Goal: Check status: Check status

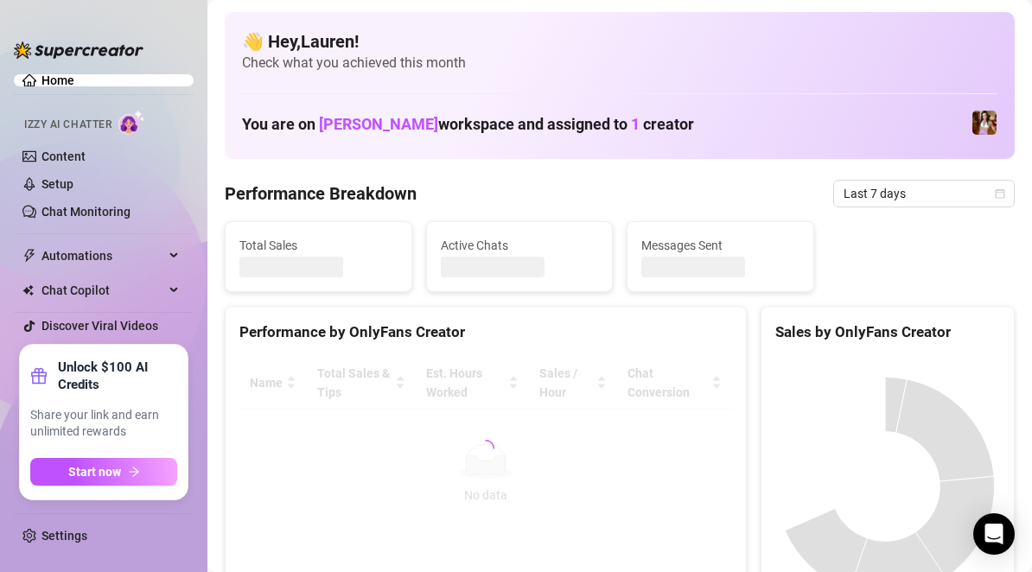
click at [74, 78] on link "Home" at bounding box center [57, 80] width 33 height 14
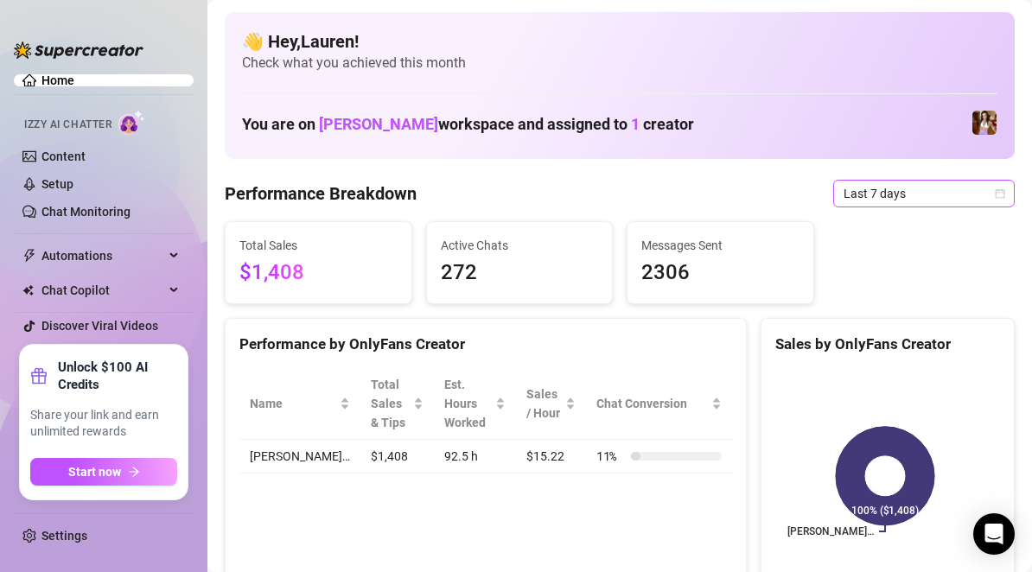
click at [995, 197] on icon "calendar" at bounding box center [1000, 193] width 10 height 10
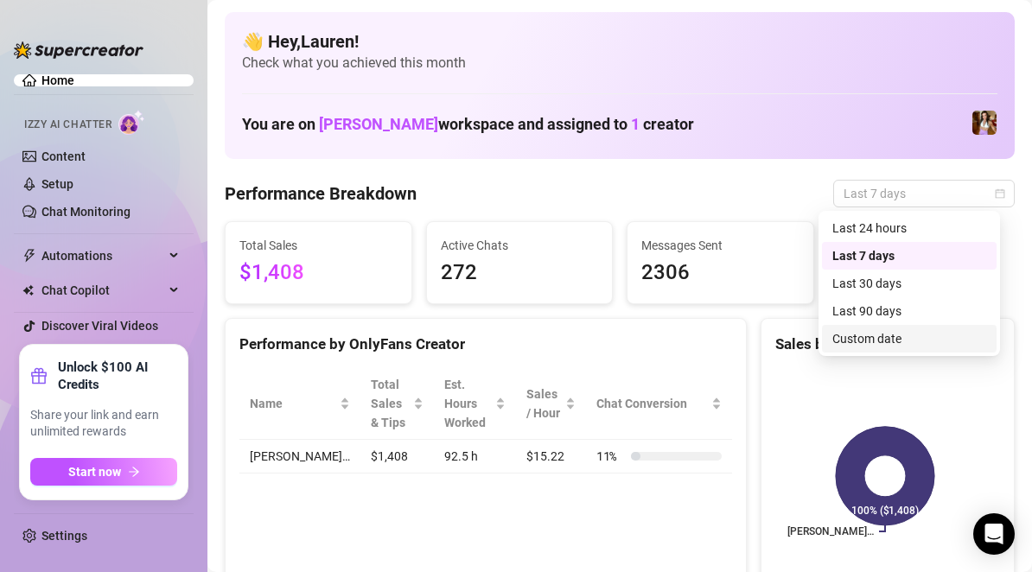
click at [891, 335] on div "Custom date" at bounding box center [909, 338] width 154 height 19
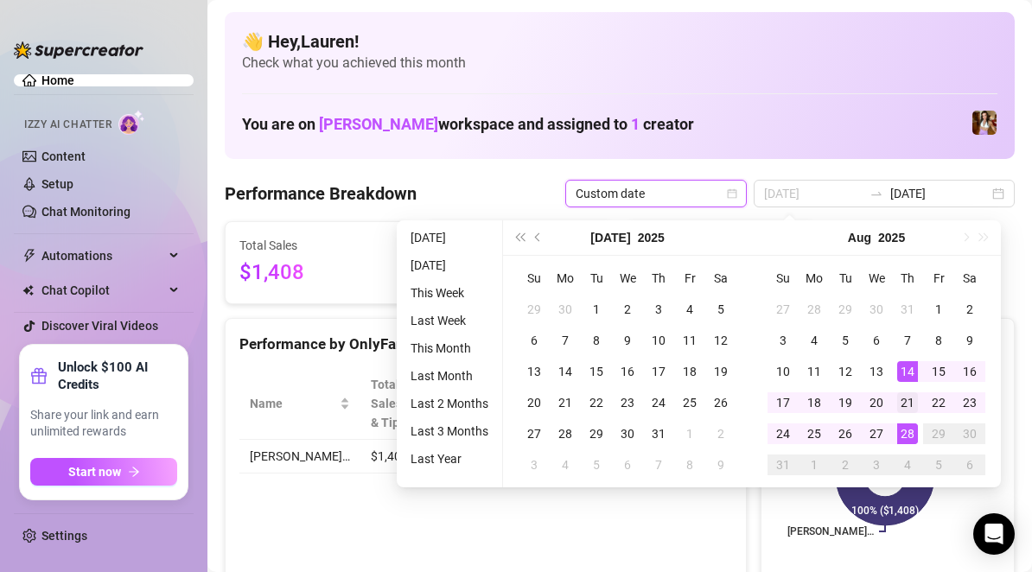
type input "[DATE]"
click at [909, 406] on div "21" at bounding box center [907, 402] width 21 height 21
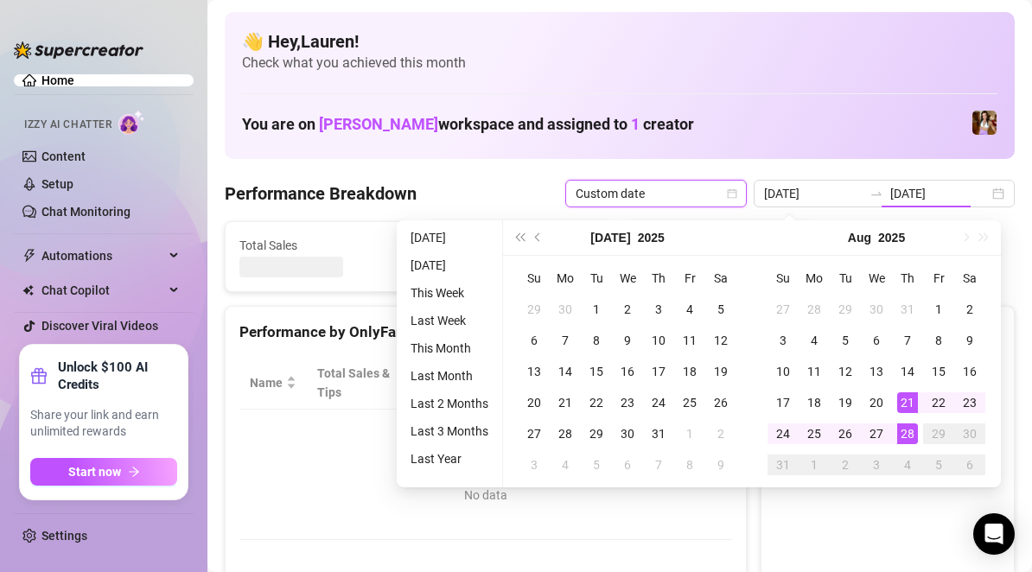
type input "[DATE]"
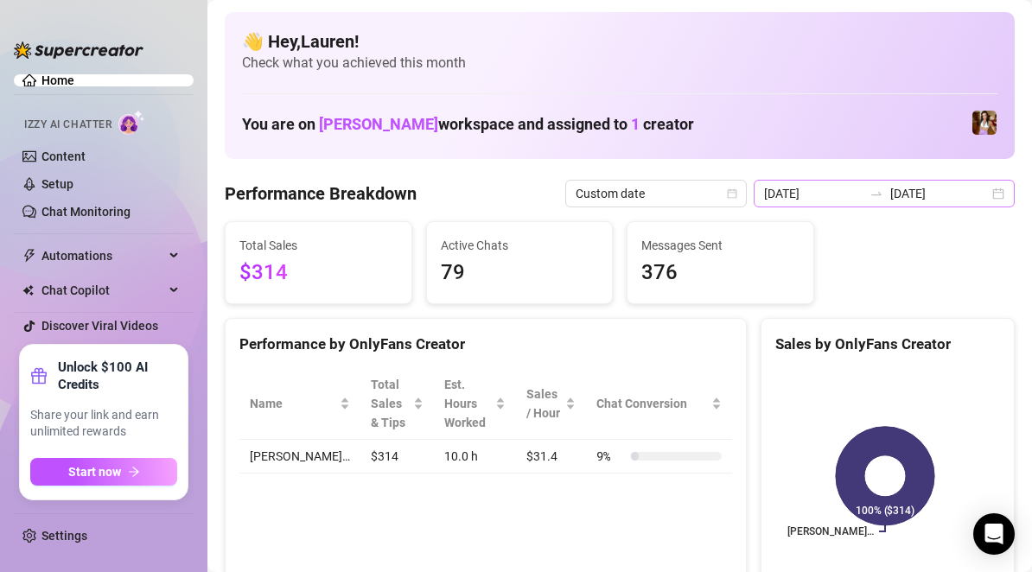
click at [987, 195] on div "[DATE] [DATE]" at bounding box center [884, 194] width 261 height 28
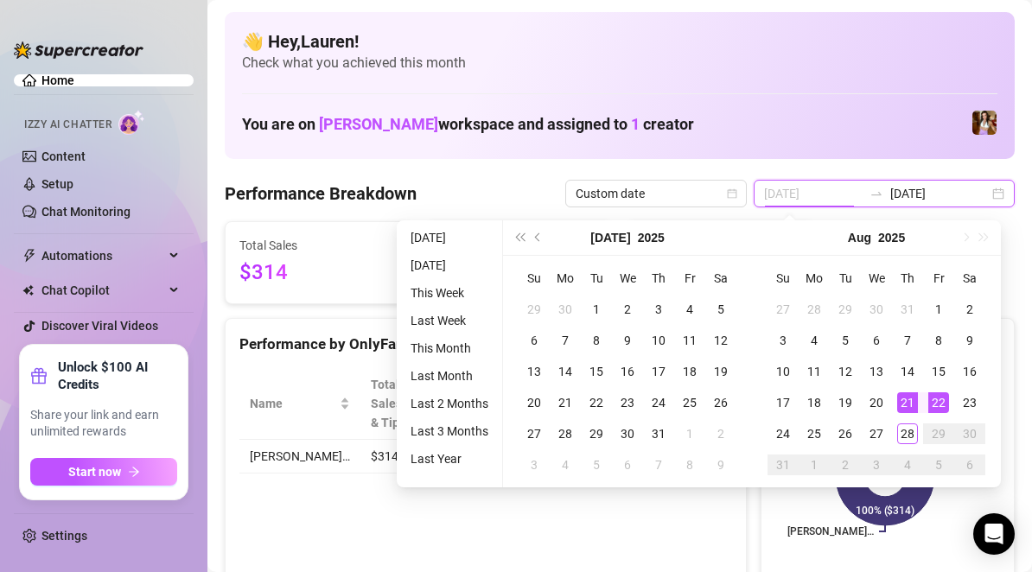
type input "[DATE]"
click at [933, 405] on div "22" at bounding box center [938, 402] width 21 height 21
type input "[DATE]"
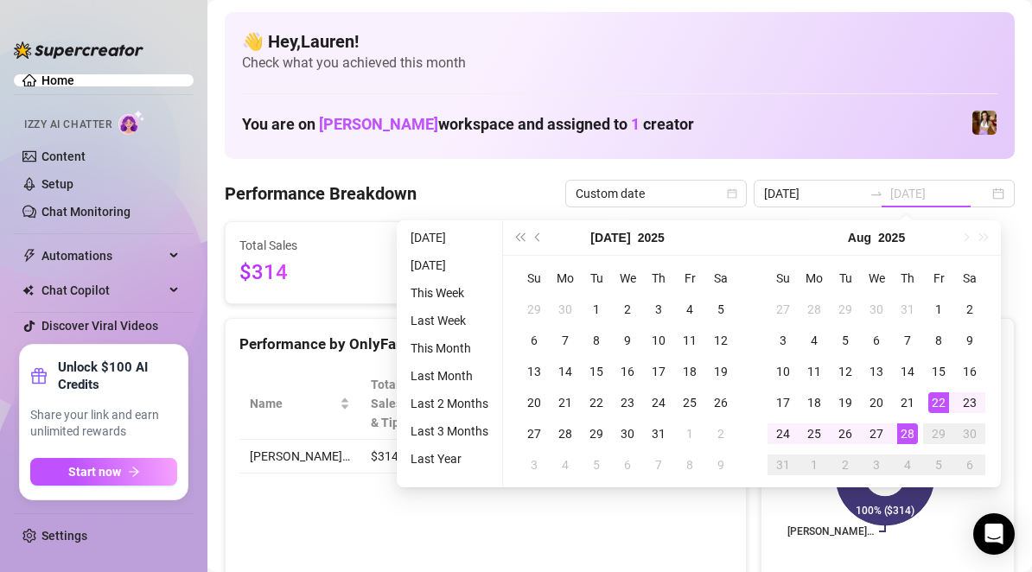
click at [909, 436] on div "28" at bounding box center [907, 434] width 21 height 21
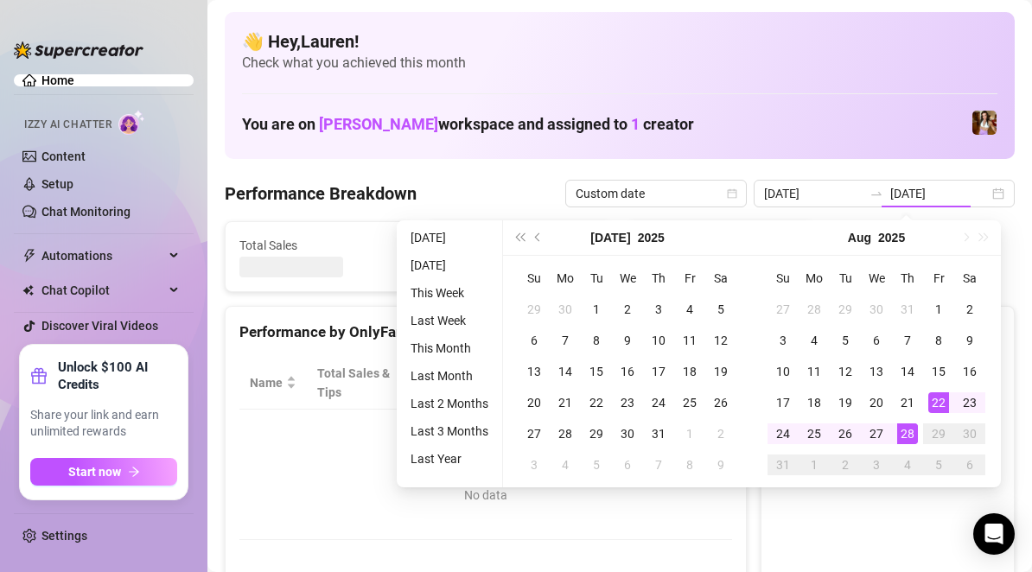
type input "[DATE]"
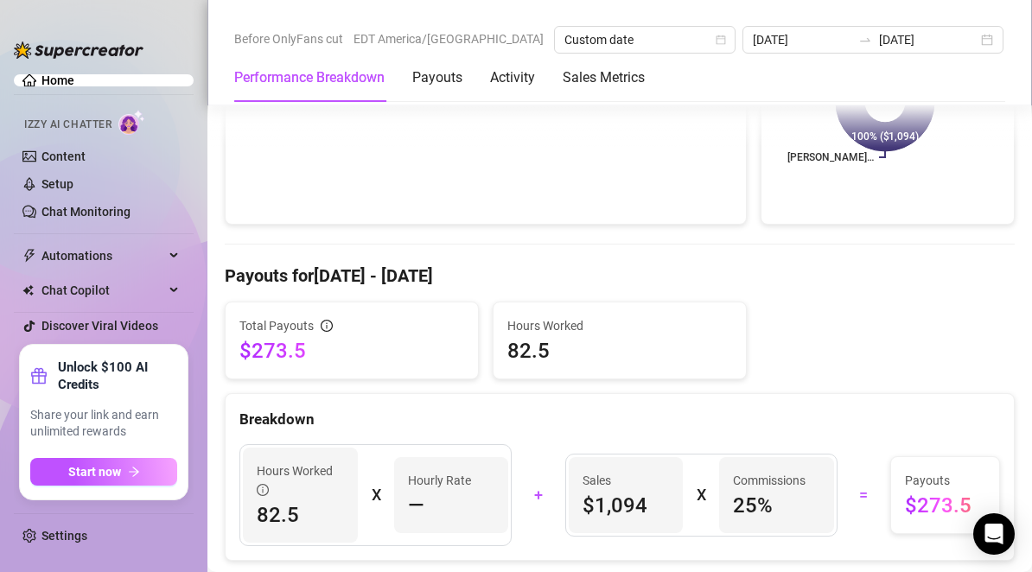
scroll to position [86, 0]
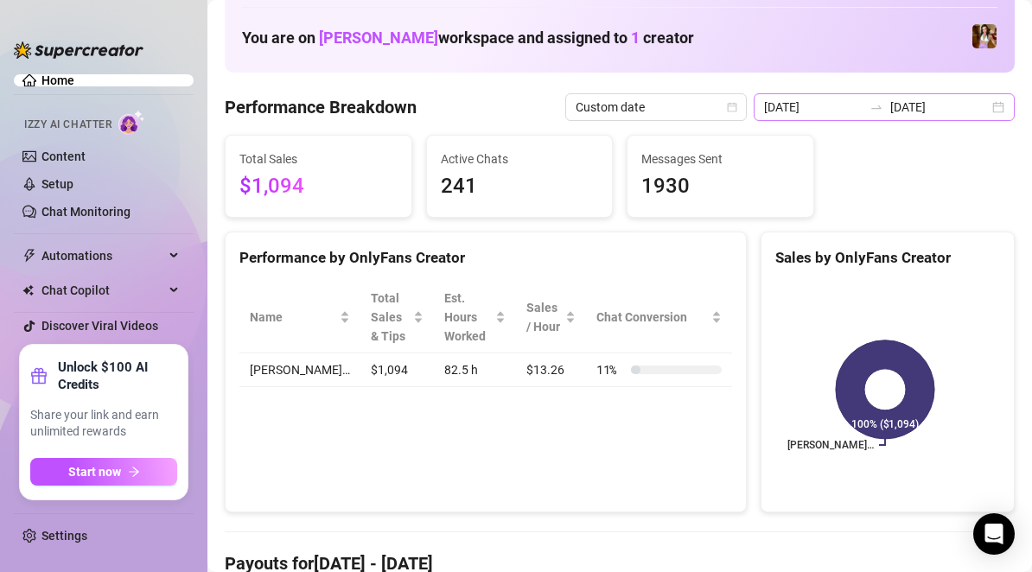
click at [990, 112] on div "[DATE] [DATE]" at bounding box center [884, 107] width 261 height 28
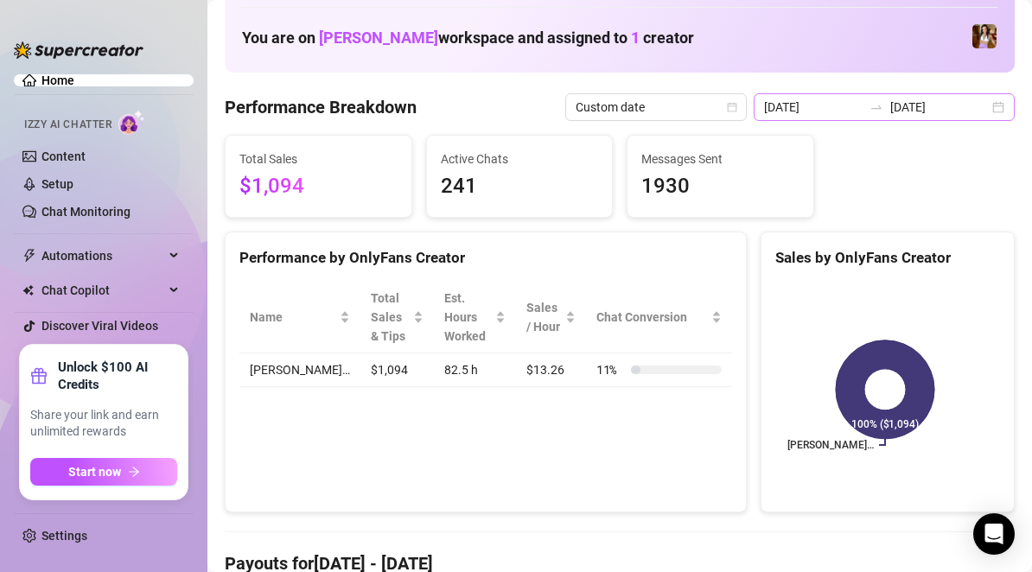
click at [992, 113] on div "[DATE] [DATE]" at bounding box center [884, 107] width 261 height 28
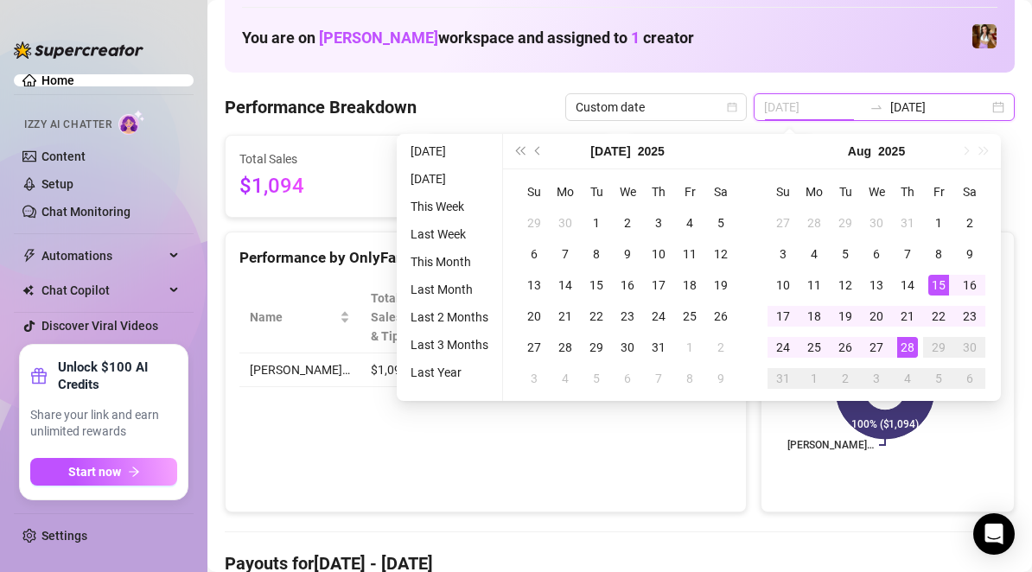
type input "[DATE]"
click at [931, 290] on div "15" at bounding box center [938, 285] width 21 height 21
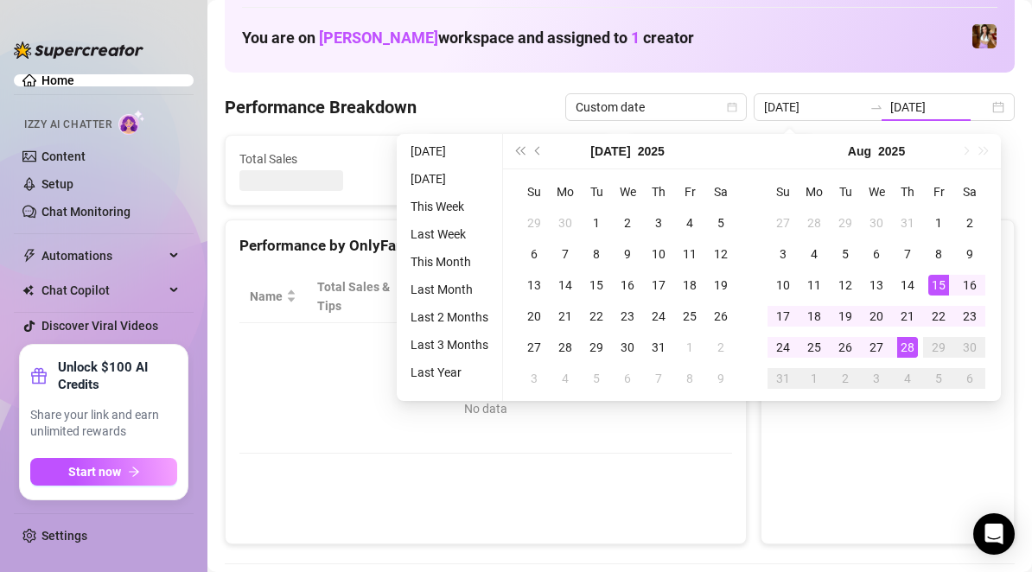
type input "[DATE]"
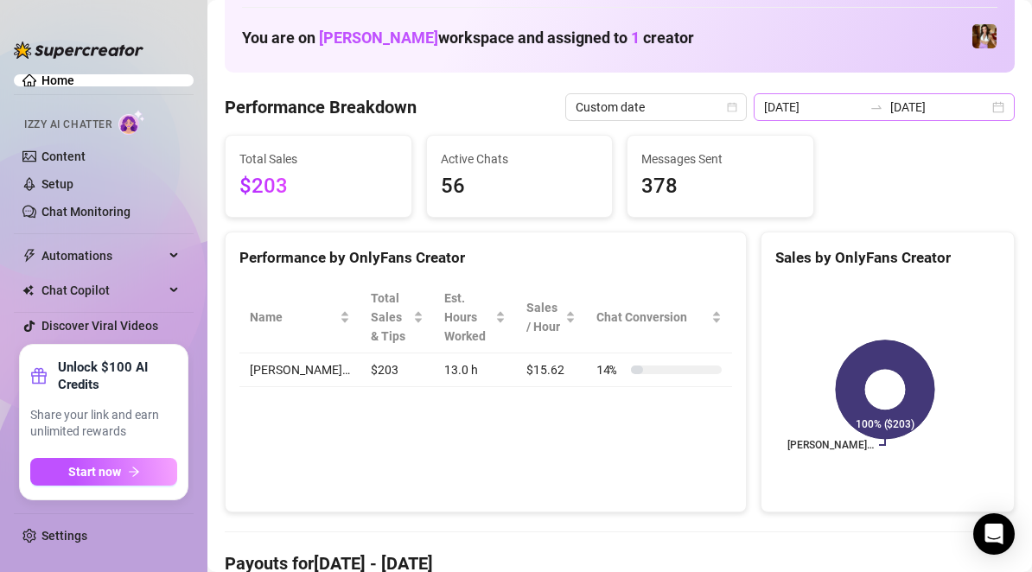
click at [986, 111] on div "[DATE] [DATE]" at bounding box center [884, 107] width 261 height 28
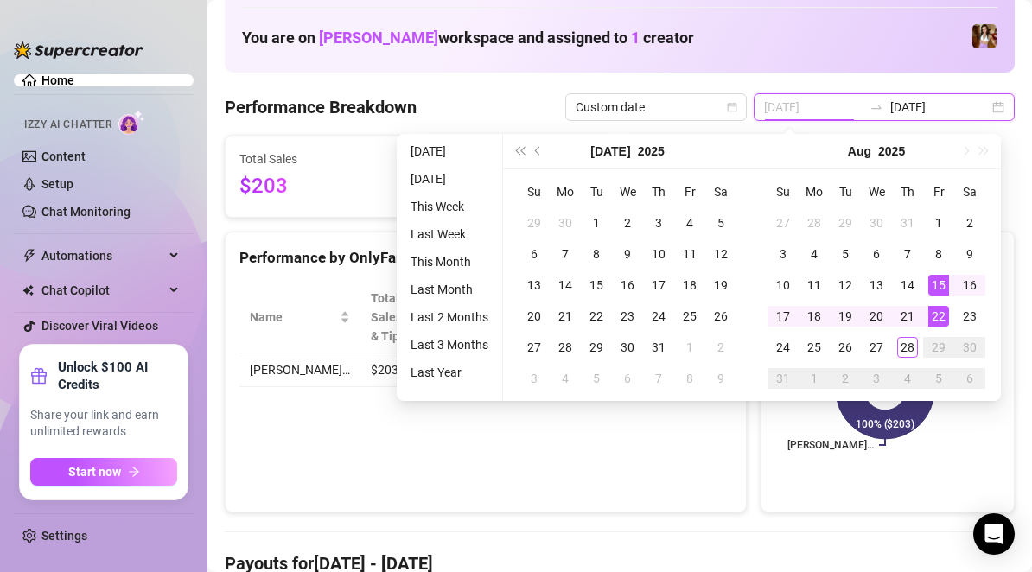
type input "[DATE]"
click at [936, 310] on div "22" at bounding box center [938, 316] width 21 height 21
type input "[DATE]"
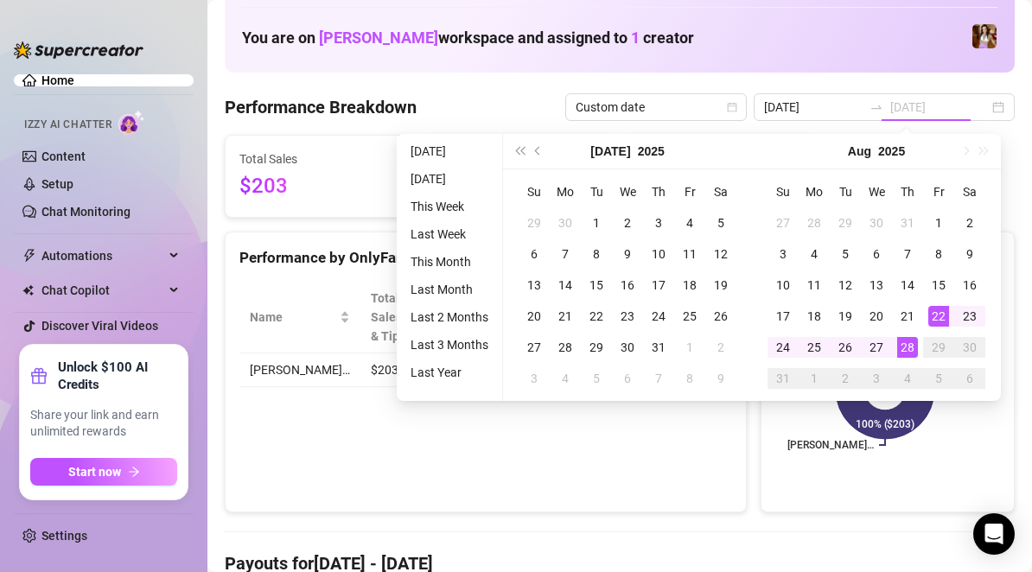
click at [914, 345] on div "28" at bounding box center [907, 347] width 21 height 21
type input "[DATE]"
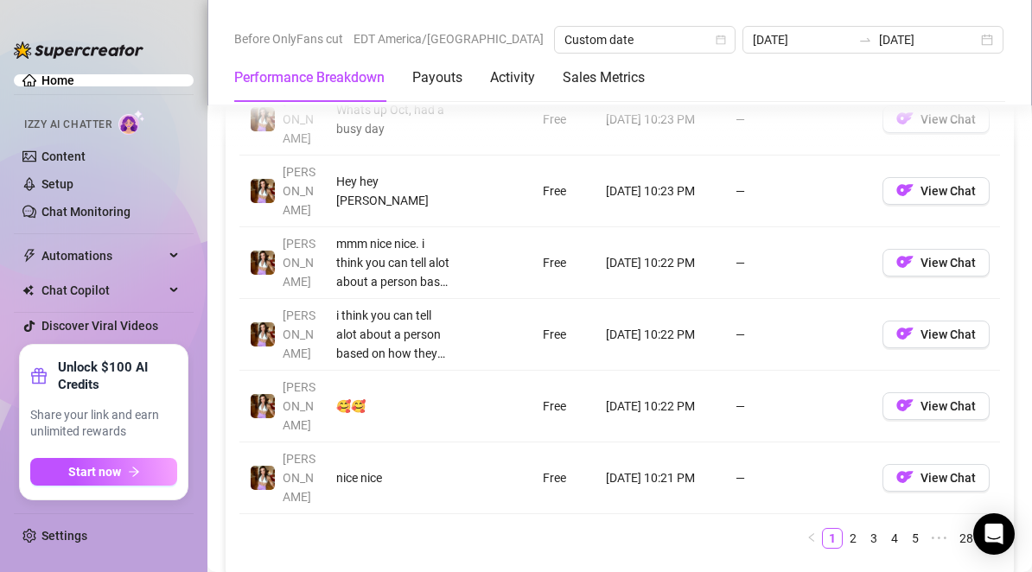
scroll to position [2003, 0]
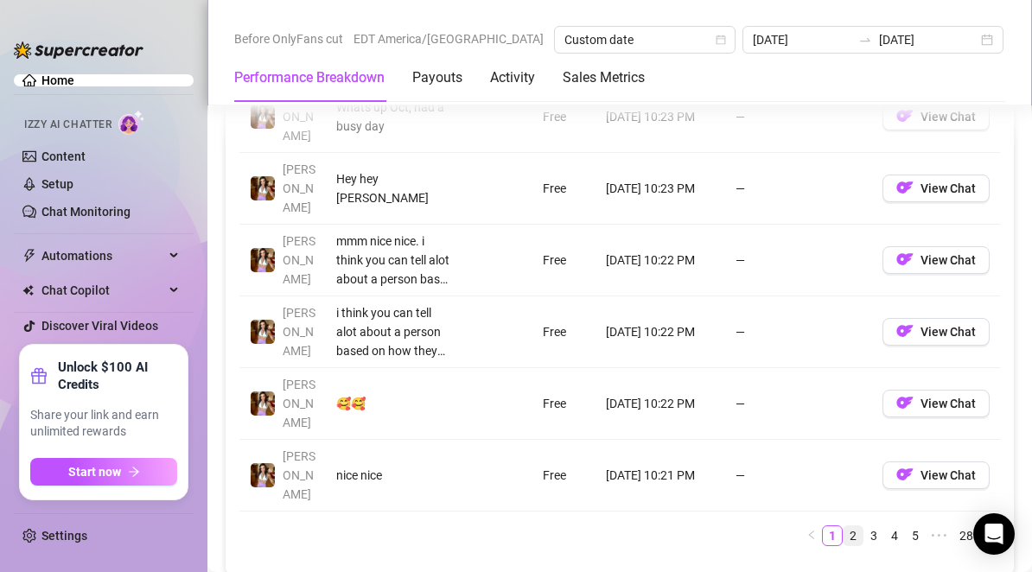
click at [844, 526] on link "2" at bounding box center [853, 535] width 19 height 19
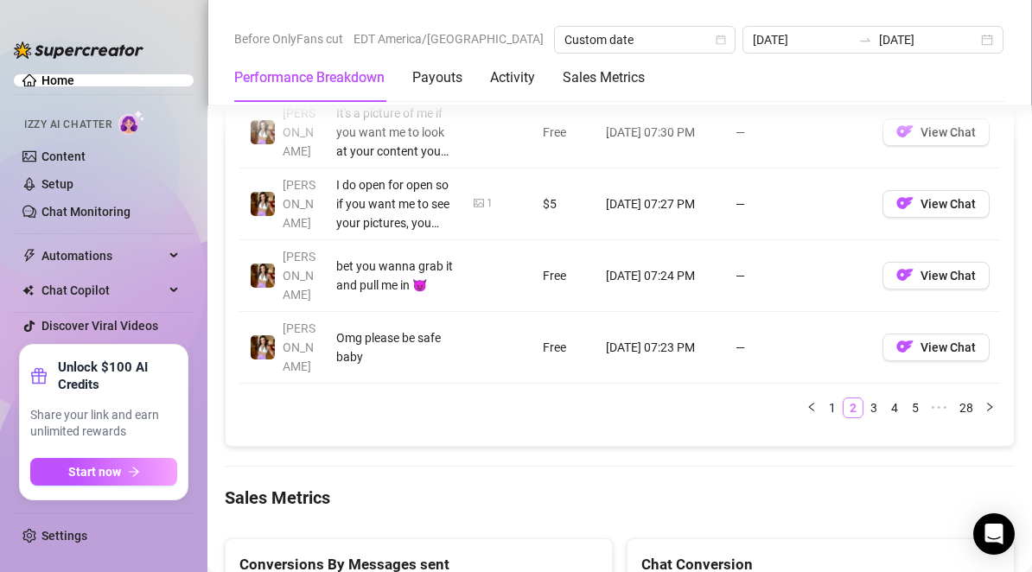
scroll to position [2133, 0]
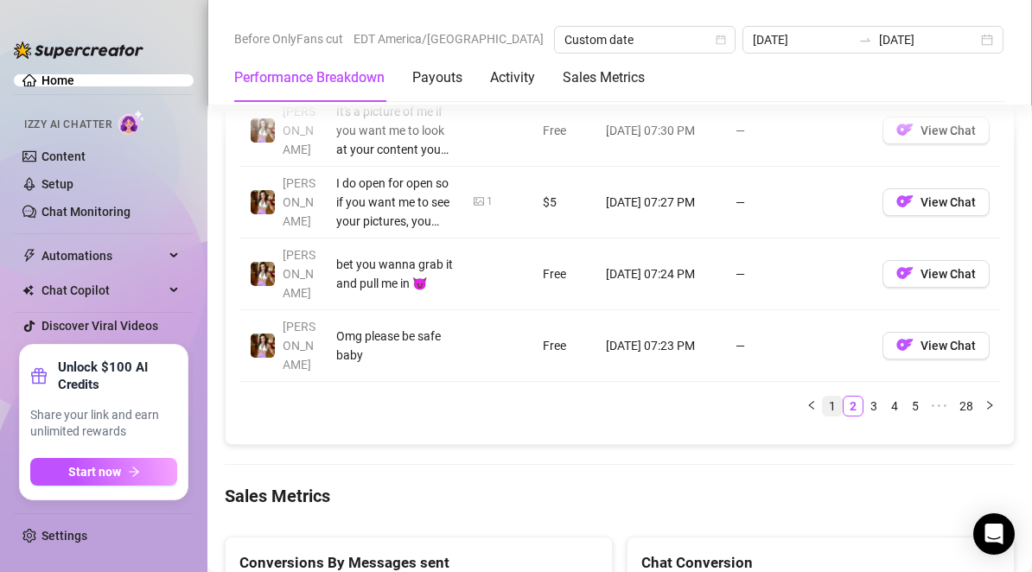
click at [823, 397] on link "1" at bounding box center [832, 406] width 19 height 19
